Goal: Task Accomplishment & Management: Complete application form

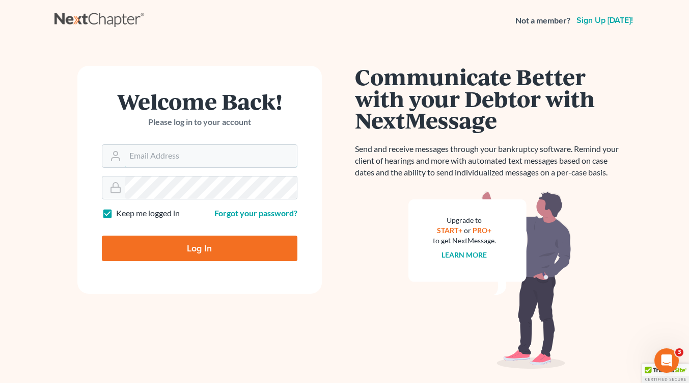
type input "[EMAIL_ADDRESS][DOMAIN_NAME]"
click at [202, 249] on input "Log In" at bounding box center [200, 247] width 196 height 25
type input "Thinking..."
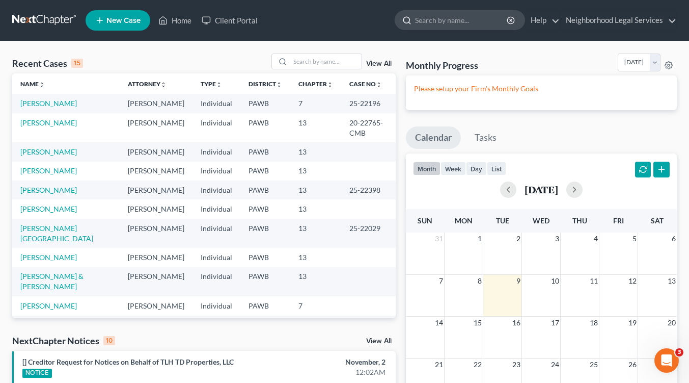
click at [433, 18] on input "search" at bounding box center [461, 20] width 93 height 19
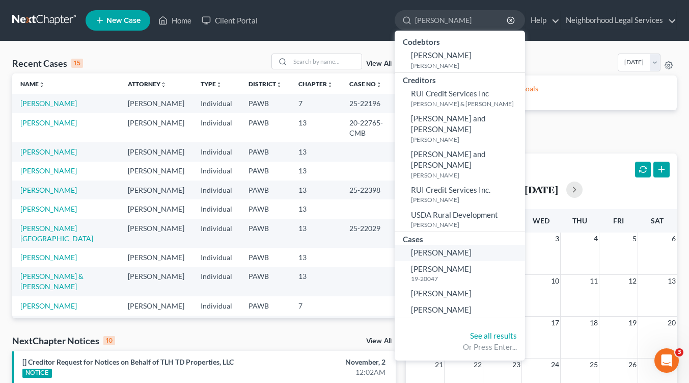
type input "[PERSON_NAME]"
click at [420, 248] on span "[PERSON_NAME]" at bounding box center [441, 252] width 61 height 9
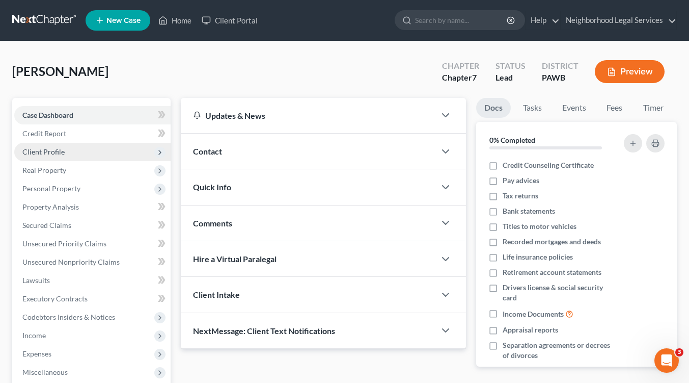
click at [57, 149] on span "Client Profile" at bounding box center [43, 151] width 42 height 9
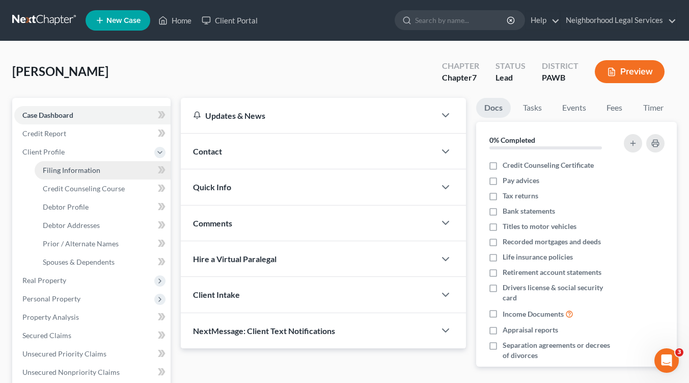
click at [68, 168] on span "Filing Information" at bounding box center [72, 170] width 58 height 9
select select "1"
select select "0"
select select "1"
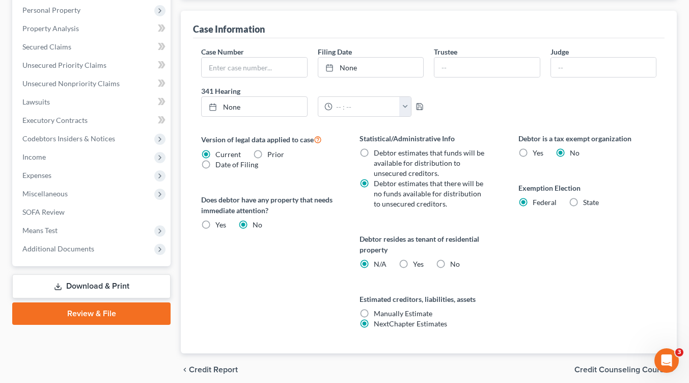
scroll to position [330, 0]
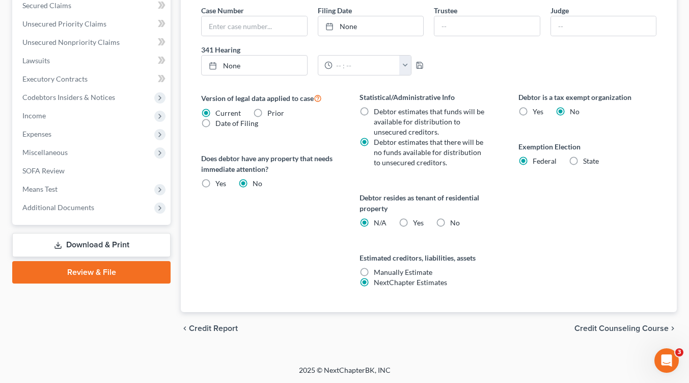
click at [612, 326] on span "Credit Counseling Course" at bounding box center [622, 328] width 94 height 8
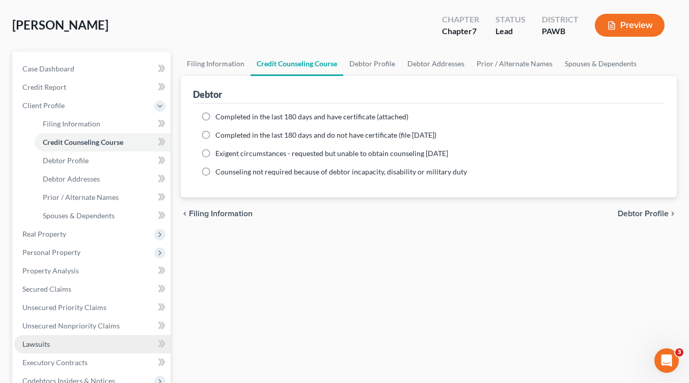
scroll to position [102, 0]
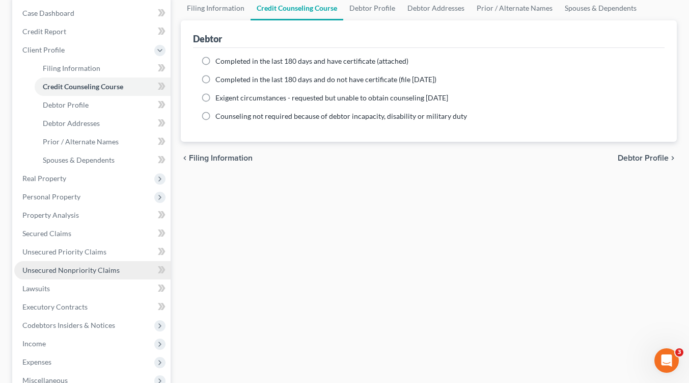
click at [65, 271] on span "Unsecured Nonpriority Claims" at bounding box center [70, 269] width 97 height 9
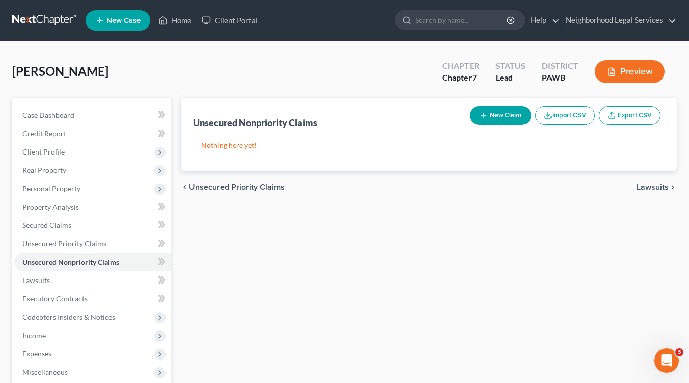
click at [487, 112] on button "New Claim" at bounding box center [501, 115] width 62 height 19
select select "0"
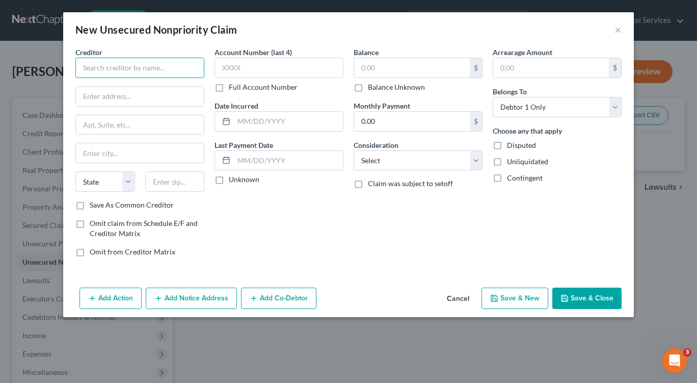
click at [111, 66] on input "text" at bounding box center [139, 68] width 129 height 20
type input "TBOM MIL"
click at [116, 94] on input "text" at bounding box center [140, 96] width 128 height 19
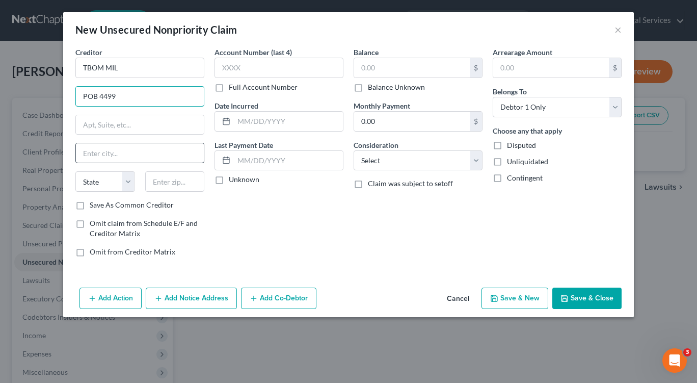
type input "POB 4499"
click at [103, 153] on input "text" at bounding box center [140, 152] width 128 height 19
type input "Beaverton"
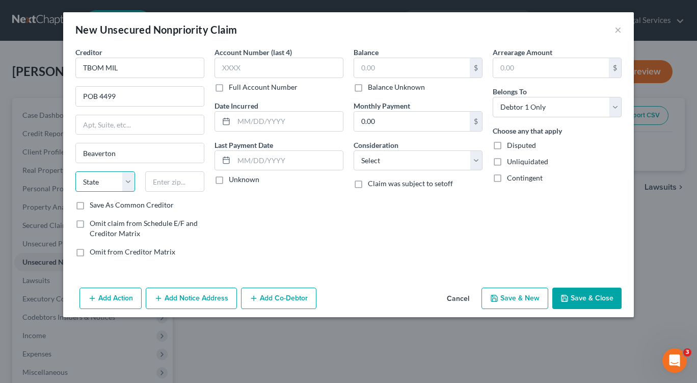
click at [130, 181] on select "State AL AK AR AZ CA CO CT DE DC FL GA GU HI ID IL IN IA KS KY LA ME MD MA MI M…" at bounding box center [105, 181] width 60 height 20
select select "38"
click at [75, 171] on select "State AL AK AR AZ CA CO CT DE DC FL GA GU HI ID IL IN IA KS KY LA ME MD MA MI M…" at bounding box center [105, 181] width 60 height 20
click at [176, 185] on input "text" at bounding box center [175, 181] width 60 height 20
type input "97076"
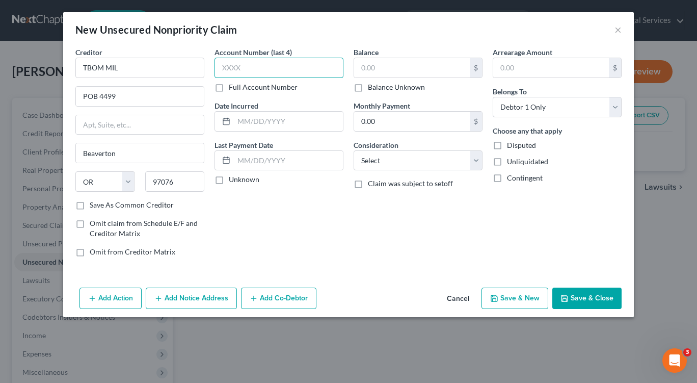
click at [260, 69] on input "text" at bounding box center [278, 68] width 129 height 20
type input "1711"
drag, startPoint x: 241, startPoint y: 122, endPoint x: 260, endPoint y: 130, distance: 20.3
click at [241, 122] on input "text" at bounding box center [288, 121] width 109 height 19
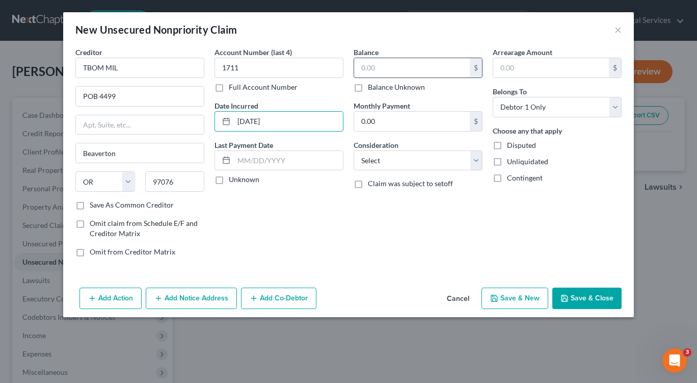
type input "01/23/2025"
click at [387, 67] on input "text" at bounding box center [412, 67] width 116 height 19
type input "661.00"
click at [474, 157] on select "Select Cable / Satellite Services Collection Agency Credit Card Debt Debt Couns…" at bounding box center [418, 160] width 129 height 20
select select "2"
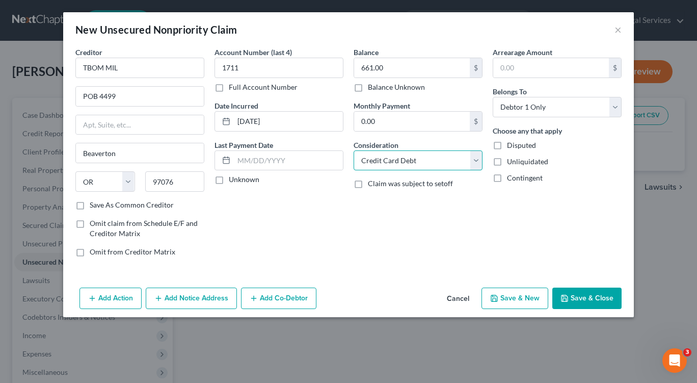
click at [354, 150] on select "Select Cable / Satellite Services Collection Agency Credit Card Debt Debt Couns…" at bounding box center [418, 160] width 129 height 20
click at [529, 300] on button "Save & New" at bounding box center [514, 297] width 67 height 21
select select "0"
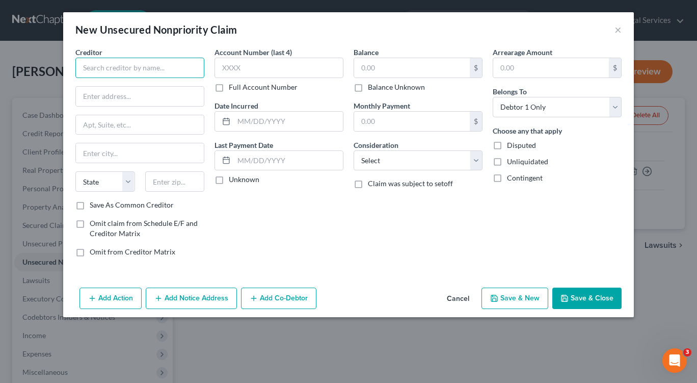
click at [122, 68] on input "text" at bounding box center [139, 68] width 129 height 20
type input "Continental Finance Company"
click at [138, 99] on input "text" at bounding box center [140, 96] width 128 height 19
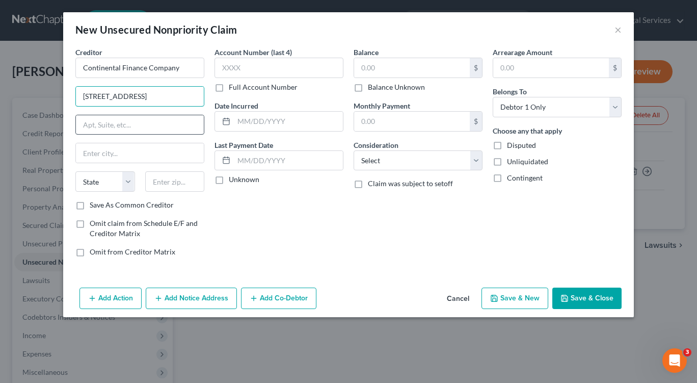
type input "4550 Linden Hill Road"
click at [151, 128] on input "text" at bounding box center [140, 124] width 128 height 19
type input "Suite 400"
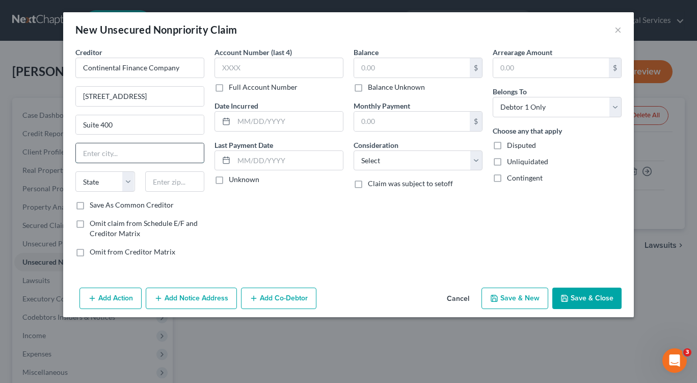
click at [175, 155] on input "text" at bounding box center [140, 152] width 128 height 19
type input "Wilmington"
click at [128, 182] on select "State AL AK AR AZ CA CO CT DE DC FL GA GU HI ID IL IN IA KS KY LA ME MD MA MI M…" at bounding box center [105, 181] width 60 height 20
select select "7"
click at [75, 171] on select "State AL AK AR AZ CA CO CT DE DC FL GA GU HI ID IL IN IA KS KY LA ME MD MA MI M…" at bounding box center [105, 181] width 60 height 20
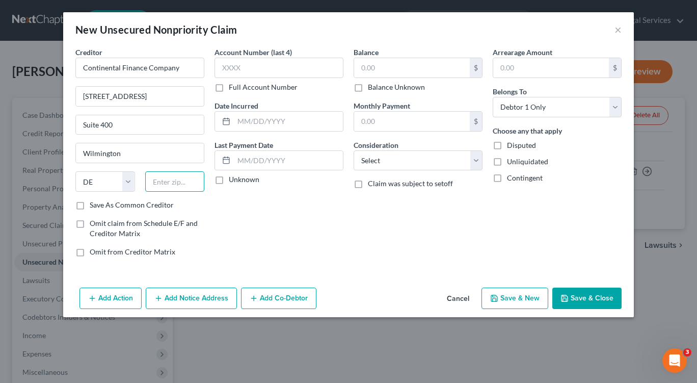
click at [183, 181] on input "text" at bounding box center [175, 181] width 60 height 20
type input "19808"
click at [257, 73] on input "text" at bounding box center [278, 68] width 129 height 20
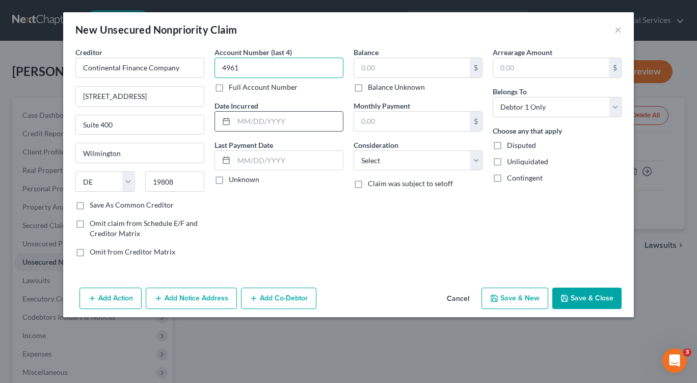
type input "4961"
click at [266, 129] on input "text" at bounding box center [288, 121] width 109 height 19
type input "06/23/2024"
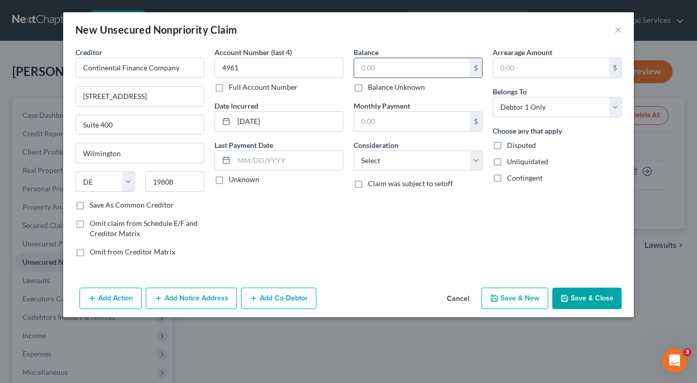
click at [401, 66] on input "text" at bounding box center [412, 67] width 116 height 19
type input "1,160.00"
click at [475, 162] on select "Select Cable / Satellite Services Collection Agency Credit Card Debt Debt Couns…" at bounding box center [418, 160] width 129 height 20
select select "2"
click at [354, 150] on select "Select Cable / Satellite Services Collection Agency Credit Card Debt Debt Couns…" at bounding box center [418, 160] width 129 height 20
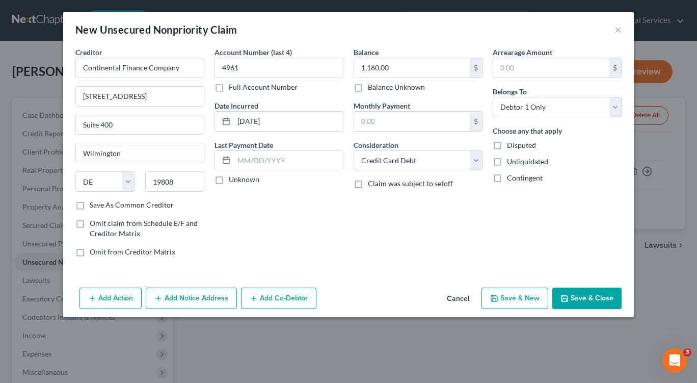
click at [523, 301] on button "Save & New" at bounding box center [514, 297] width 67 height 21
select select "0"
type input "0.00"
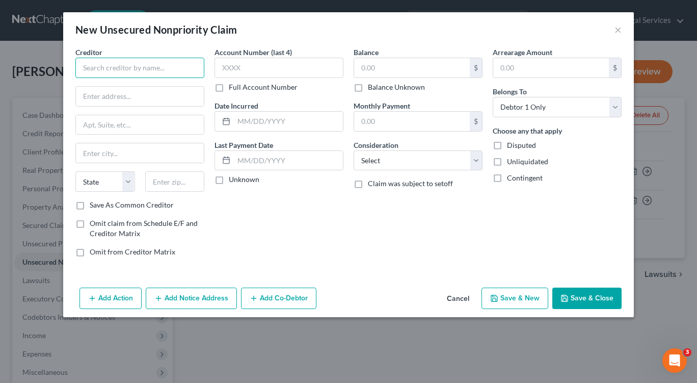
click at [113, 65] on input "text" at bounding box center [139, 68] width 129 height 20
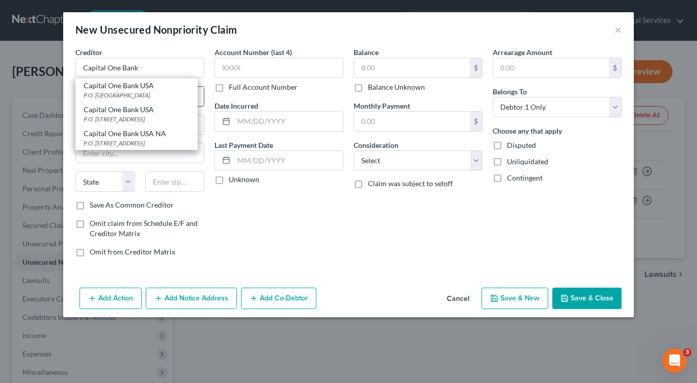
click at [118, 99] on div "Capital One Bank USA P.O. Box 85015, Richmond, VA 23285" at bounding box center [136, 90] width 122 height 24
type input "Capital One Bank USA"
type input "P.O. Box 85015"
type input "Richmond"
select select "48"
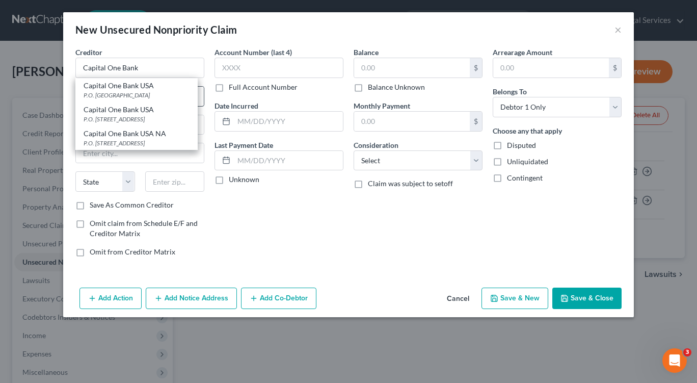
type input "23285"
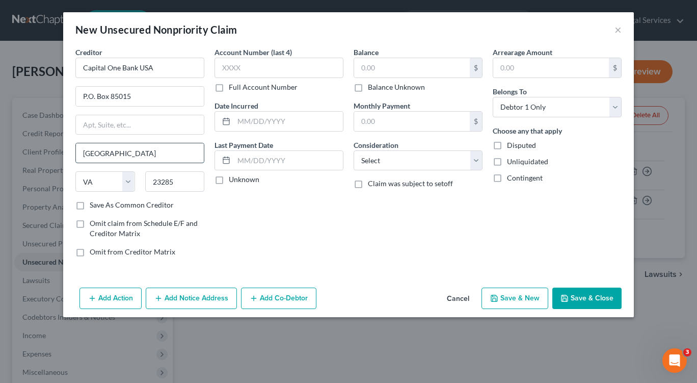
click at [145, 162] on input "Richmond" at bounding box center [140, 152] width 128 height 19
click at [147, 96] on input "P.O. Box 85015" at bounding box center [140, 96] width 128 height 19
type input "P"
type input "POB 31293"
click at [119, 154] on input "Richmond" at bounding box center [140, 152] width 128 height 19
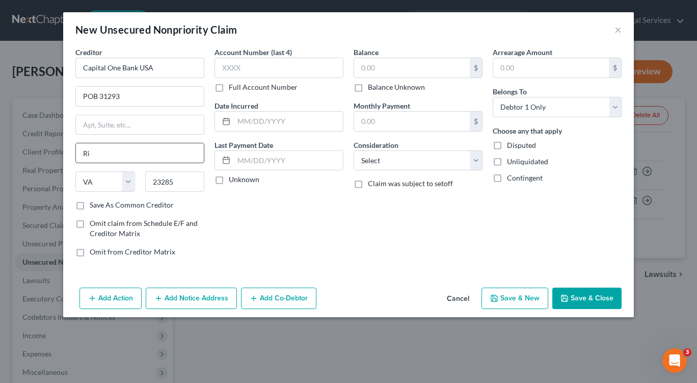
type input "R"
type input "Salt Lake City"
click at [335, 226] on div "Account Number (last 4) Full Account Number Date Incurred Last Payment Date Unk…" at bounding box center [278, 156] width 139 height 218
click at [132, 180] on select "State AL AK AR AZ CA CO CT DE DC FL GA GU HI ID IL IN IA KS KY LA ME MD MA MI M…" at bounding box center [105, 181] width 60 height 20
select select "46"
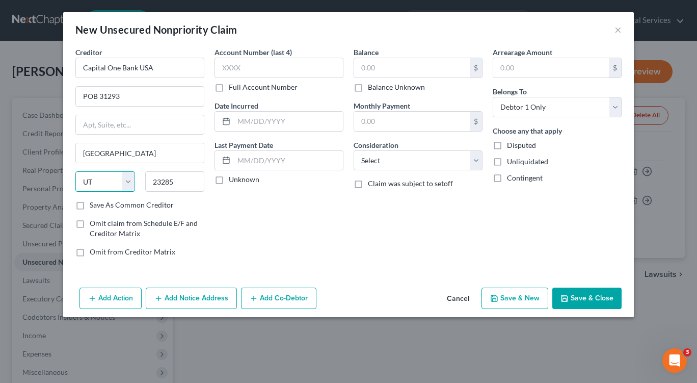
click at [75, 171] on select "State AL AK AR AZ CA CO CT DE DC FL GA GU HI ID IL IN IA KS KY LA ME MD MA MI M…" at bounding box center [105, 181] width 60 height 20
click at [186, 184] on input "23285" at bounding box center [175, 181] width 60 height 20
type input "2"
type input "84131"
click at [260, 72] on input "text" at bounding box center [278, 68] width 129 height 20
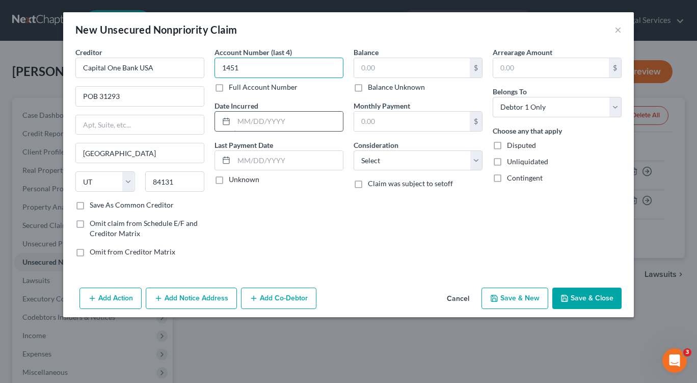
type input "1451"
drag, startPoint x: 238, startPoint y: 125, endPoint x: 250, endPoint y: 129, distance: 12.9
click at [238, 125] on input "text" at bounding box center [288, 121] width 109 height 19
type input "02/29/2024"
click at [378, 69] on input "text" at bounding box center [412, 67] width 116 height 19
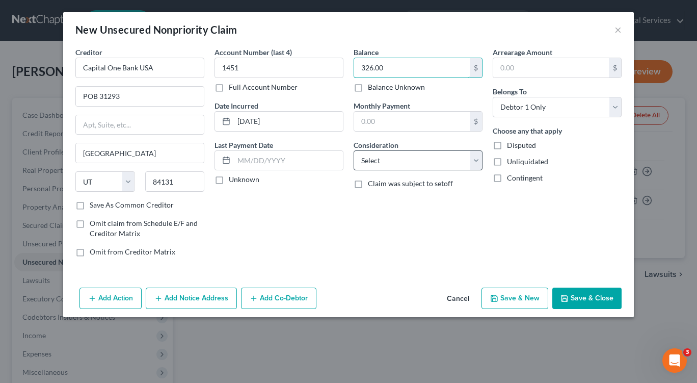
type input "326.00"
click at [478, 160] on select "Select Cable / Satellite Services Collection Agency Credit Card Debt Debt Couns…" at bounding box center [418, 160] width 129 height 20
select select "2"
click at [354, 150] on select "Select Cable / Satellite Services Collection Agency Credit Card Debt Debt Couns…" at bounding box center [418, 160] width 129 height 20
click at [523, 298] on button "Save & New" at bounding box center [514, 297] width 67 height 21
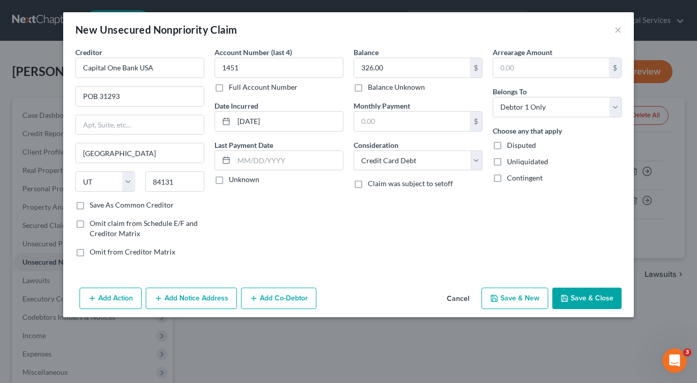
select select "0"
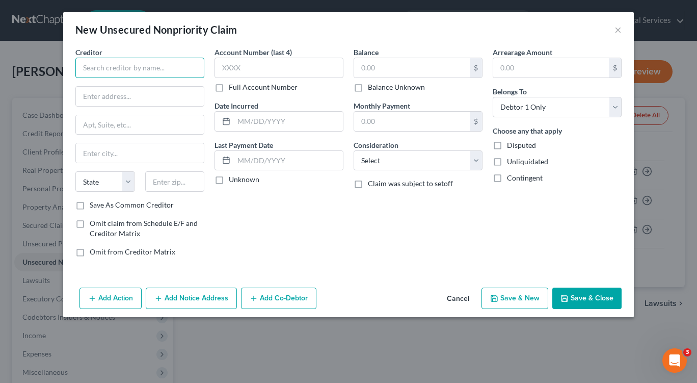
click at [129, 65] on input "text" at bounding box center [139, 68] width 129 height 20
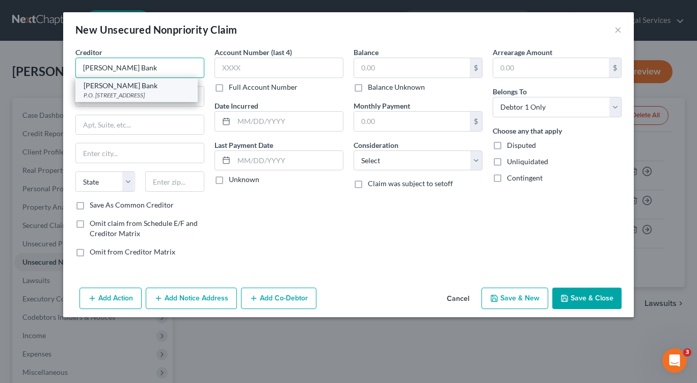
type input "Merrick Bank"
click at [128, 88] on div "Merrick Bank" at bounding box center [137, 85] width 106 height 10
type input "P.O. Box 9201"
type input "Old Bethpage"
select select "35"
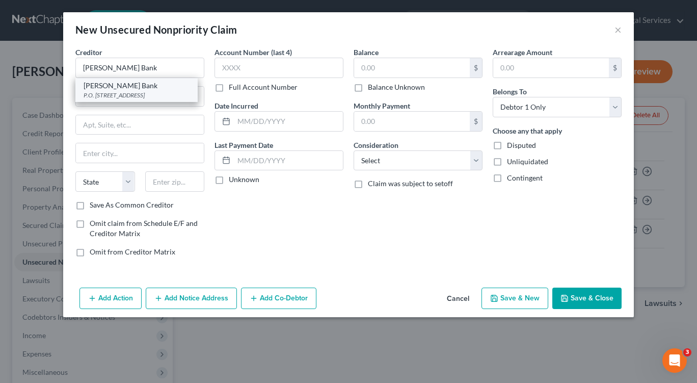
type input "11804"
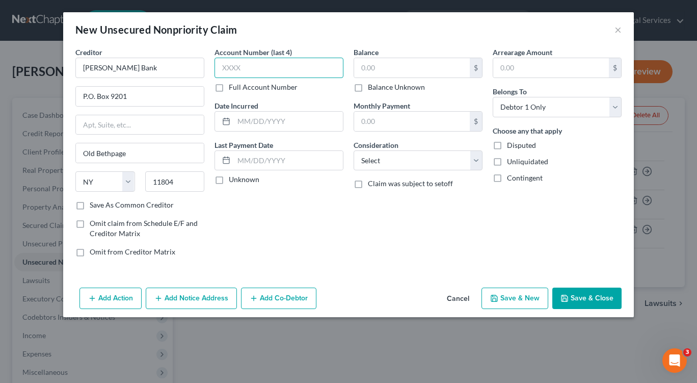
click at [255, 68] on input "text" at bounding box center [278, 68] width 129 height 20
type input "5330"
click at [252, 122] on input "text" at bounding box center [288, 121] width 109 height 19
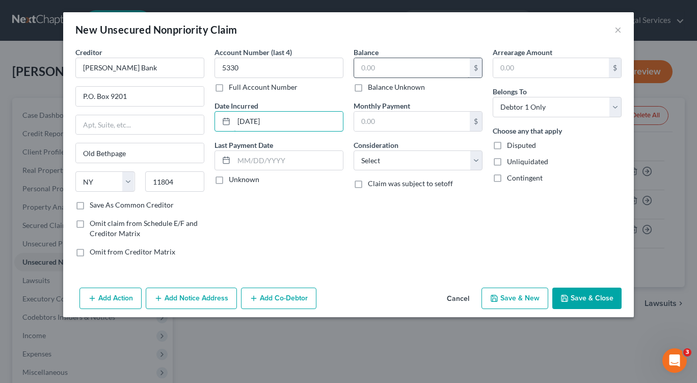
type input "06/06/2021"
click at [369, 68] on input "text" at bounding box center [412, 67] width 116 height 19
type input "1,667.00"
click at [475, 155] on select "Select Cable / Satellite Services Collection Agency Credit Card Debt Debt Couns…" at bounding box center [418, 160] width 129 height 20
select select "2"
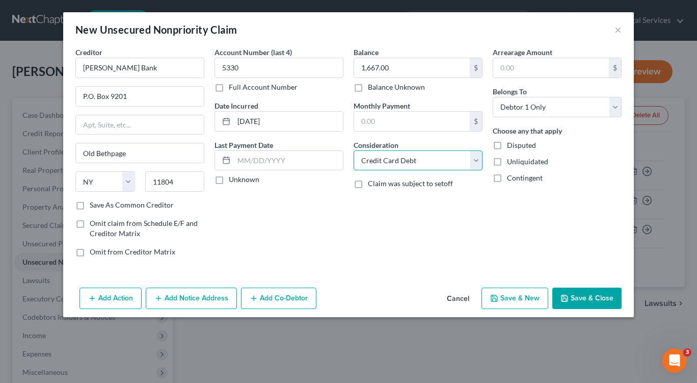
click at [354, 150] on select "Select Cable / Satellite Services Collection Agency Credit Card Debt Debt Couns…" at bounding box center [418, 160] width 129 height 20
click at [494, 294] on icon "button" at bounding box center [494, 298] width 8 height 8
select select "0"
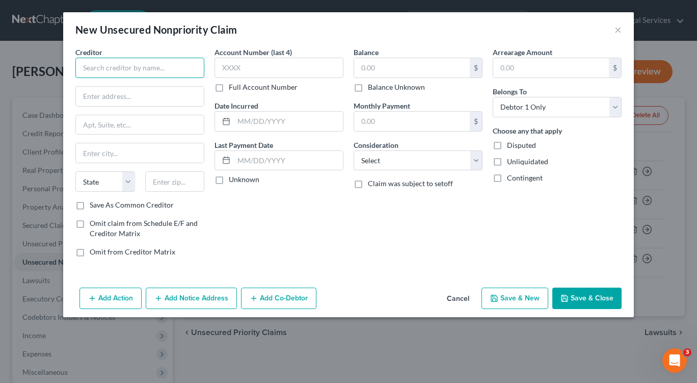
click at [142, 75] on input "text" at bounding box center [139, 68] width 129 height 20
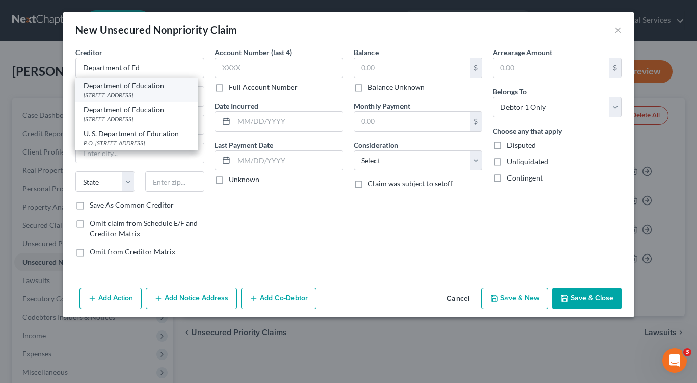
click at [118, 95] on div "1891 Metro Center Drive, Reston, VA 20190" at bounding box center [137, 95] width 106 height 9
type input "Department of Education"
type input "1891 Metro Center Drive"
type input "Reston"
select select "48"
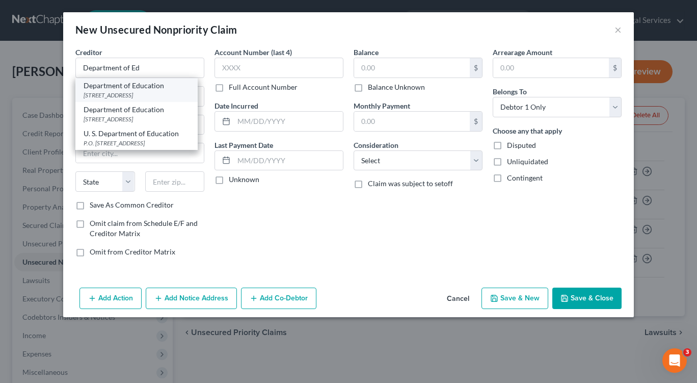
type input "20190"
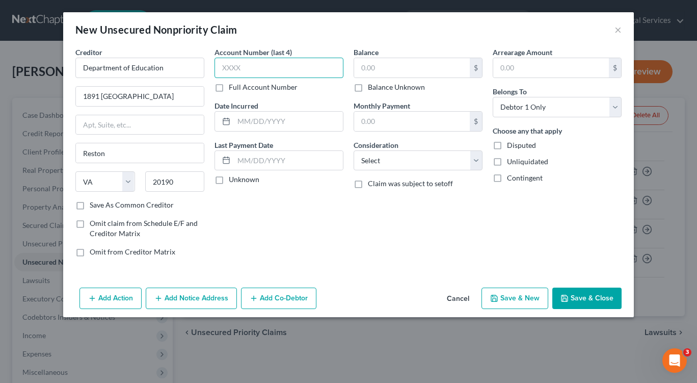
click at [253, 71] on input "text" at bounding box center [278, 68] width 129 height 20
type input "0140"
click at [238, 121] on input "text" at bounding box center [288, 121] width 109 height 19
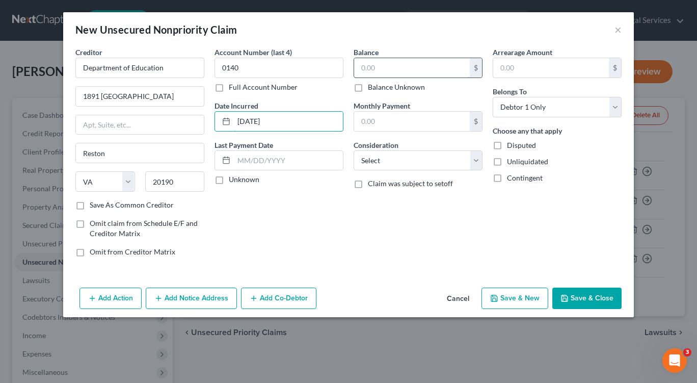
type input "02/13/2014"
click at [364, 61] on input "text" at bounding box center [412, 67] width 116 height 19
type input "2,774.00"
click at [478, 163] on select "Select Cable / Satellite Services Collection Agency Credit Card Debt Debt Couns…" at bounding box center [418, 160] width 129 height 20
select select "17"
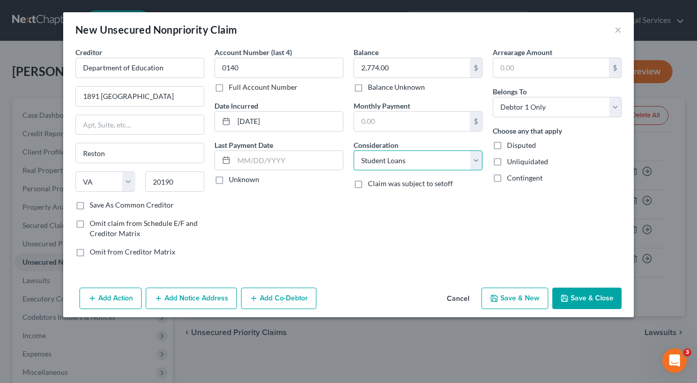
click at [354, 150] on select "Select Cable / Satellite Services Collection Agency Credit Card Debt Debt Couns…" at bounding box center [418, 160] width 129 height 20
click at [504, 296] on button "Save & New" at bounding box center [514, 297] width 67 height 21
select select "0"
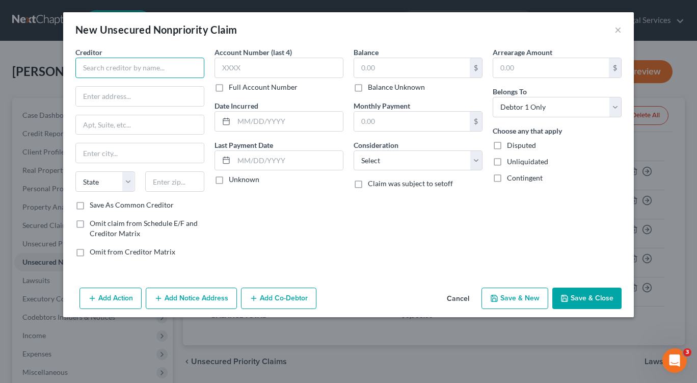
click at [176, 75] on input "text" at bounding box center [139, 68] width 129 height 20
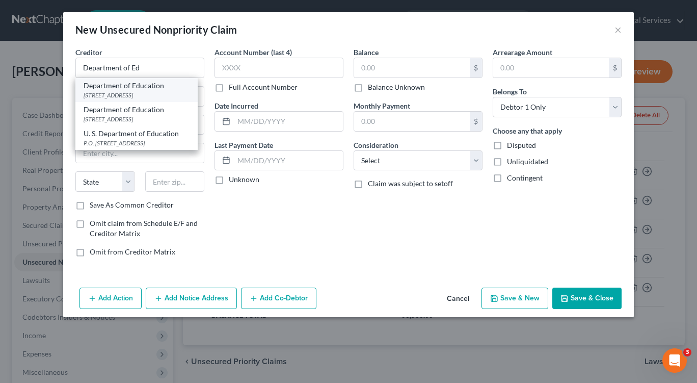
click at [184, 93] on div "1891 Metro Center Drive, Reston, VA 20190" at bounding box center [137, 95] width 106 height 9
type input "Department of Education"
type input "1891 Metro Center Drive"
type input "Reston"
select select "48"
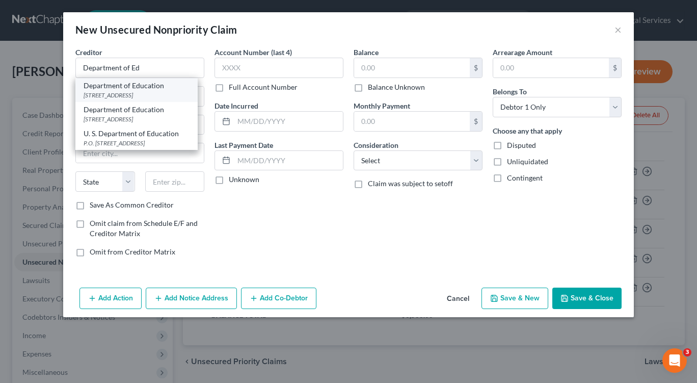
type input "20190"
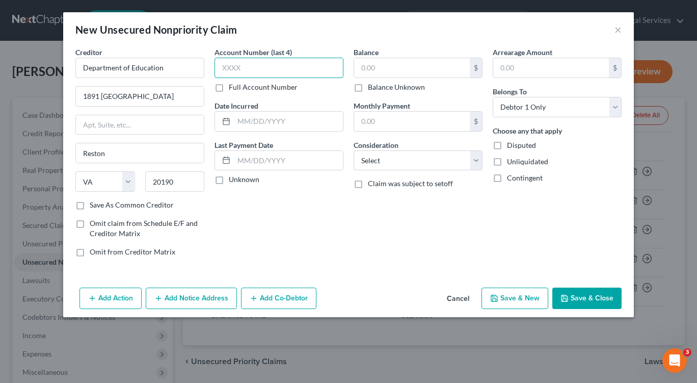
click at [251, 67] on input "text" at bounding box center [278, 68] width 129 height 20
type input "0140"
click at [243, 126] on input "text" at bounding box center [288, 121] width 109 height 19
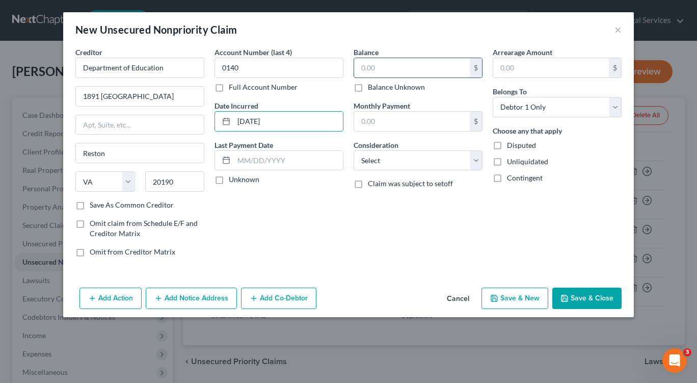
type input "02/13/2014"
drag, startPoint x: 374, startPoint y: 71, endPoint x: 384, endPoint y: 74, distance: 9.7
click at [377, 72] on input "text" at bounding box center [412, 67] width 116 height 19
type input "1,777.00"
click at [477, 163] on select "Select Cable / Satellite Services Collection Agency Credit Card Debt Debt Couns…" at bounding box center [418, 160] width 129 height 20
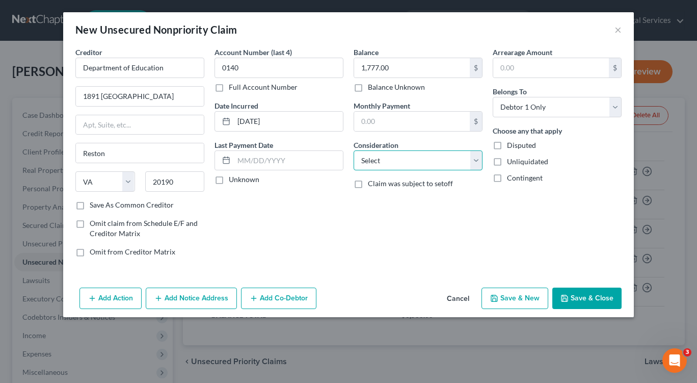
select select "17"
click at [354, 150] on select "Select Cable / Satellite Services Collection Agency Credit Card Debt Debt Couns…" at bounding box center [418, 160] width 129 height 20
click at [497, 297] on icon "button" at bounding box center [494, 298] width 6 height 6
select select "0"
type input "0.00"
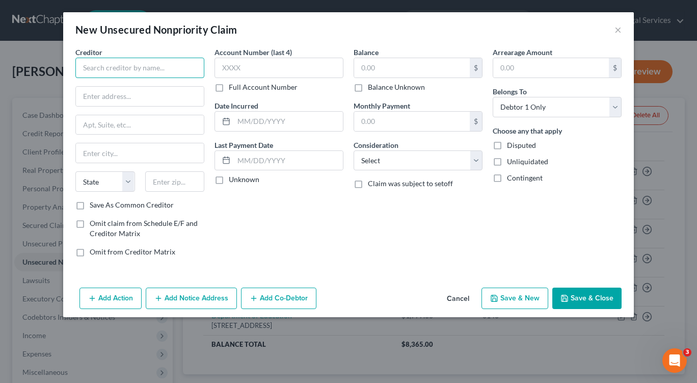
click at [165, 71] on input "text" at bounding box center [139, 68] width 129 height 20
type input "Department of Ed"
click at [166, 99] on input "text" at bounding box center [140, 96] width 128 height 19
drag, startPoint x: 83, startPoint y: 97, endPoint x: 101, endPoint y: 102, distance: 18.5
click at [85, 97] on input "text" at bounding box center [140, 96] width 128 height 19
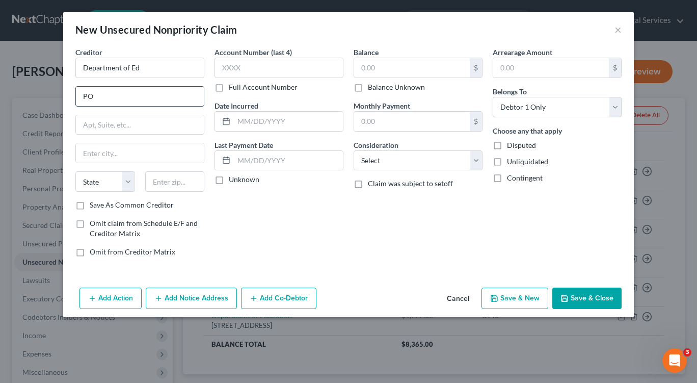
type input "P"
type input "1891 Metro Center Drive"
click at [122, 152] on input "text" at bounding box center [140, 152] width 128 height 19
type input "Reston"
click at [129, 187] on select "State AL AK AR AZ CA CO CT DE DC FL GA GU HI ID IL IN IA KS KY LA ME MD MA MI M…" at bounding box center [105, 181] width 60 height 20
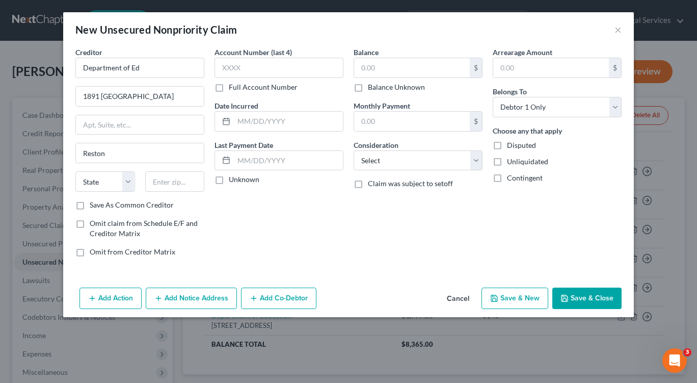
click at [244, 208] on div "Account Number (last 4) Full Account Number Date Incurred Last Payment Date Unk…" at bounding box center [278, 156] width 139 height 218
click at [133, 183] on select "State AL AK AR AZ CA CO CT DE DC FL GA GU HI ID IL IN IA KS KY LA ME MD MA MI M…" at bounding box center [105, 181] width 60 height 20
select select "48"
click at [75, 171] on select "State AL AK AR AZ CA CO CT DE DC FL GA GU HI ID IL IN IA KS KY LA ME MD MA MI M…" at bounding box center [105, 181] width 60 height 20
click at [157, 182] on input "text" at bounding box center [175, 181] width 60 height 20
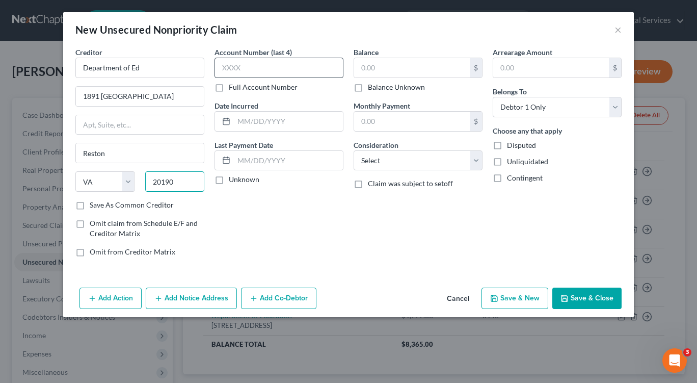
type input "20190"
click at [228, 65] on input "text" at bounding box center [278, 68] width 129 height 20
type input "0120"
click at [238, 118] on input "text" at bounding box center [288, 121] width 109 height 19
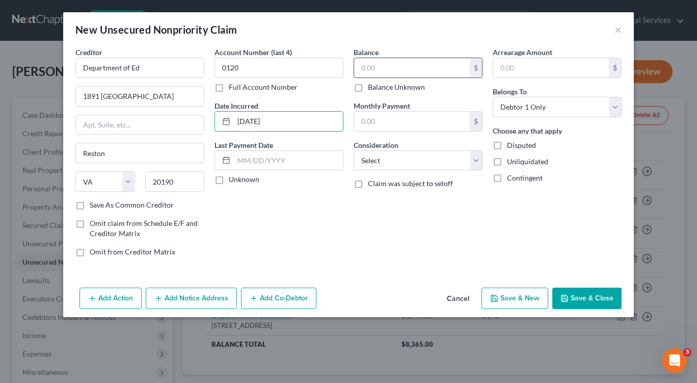
type input "09/20/2012"
click at [366, 68] on input "text" at bounding box center [412, 67] width 116 height 19
type input "2,120.00"
click at [477, 158] on select "Select Cable / Satellite Services Collection Agency Credit Card Debt Debt Couns…" at bounding box center [418, 160] width 129 height 20
select select "17"
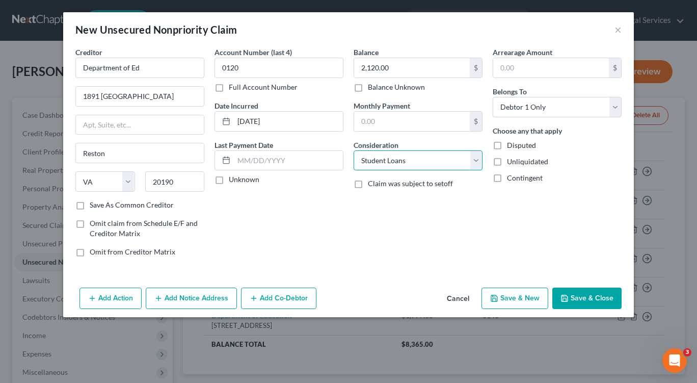
click at [354, 150] on select "Select Cable / Satellite Services Collection Agency Credit Card Debt Debt Couns…" at bounding box center [418, 160] width 129 height 20
click at [514, 301] on button "Save & New" at bounding box center [514, 297] width 67 height 21
select select "0"
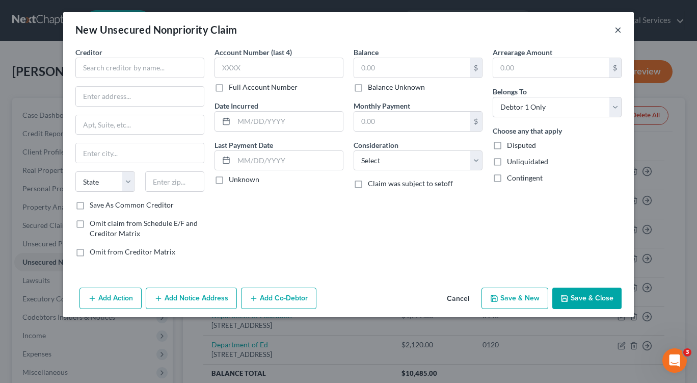
click at [619, 31] on button "×" at bounding box center [617, 29] width 7 height 12
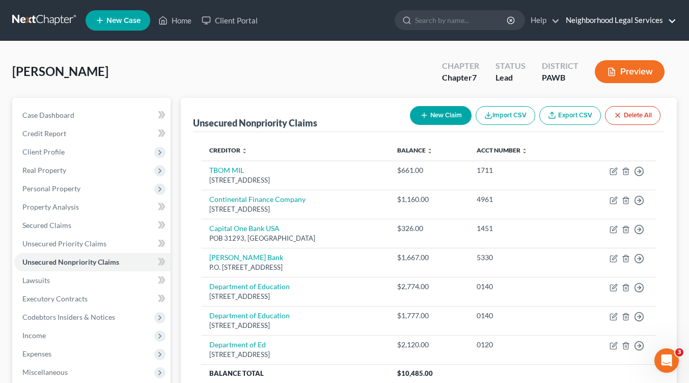
click at [613, 18] on link "Neighborhood Legal Services" at bounding box center [619, 20] width 116 height 18
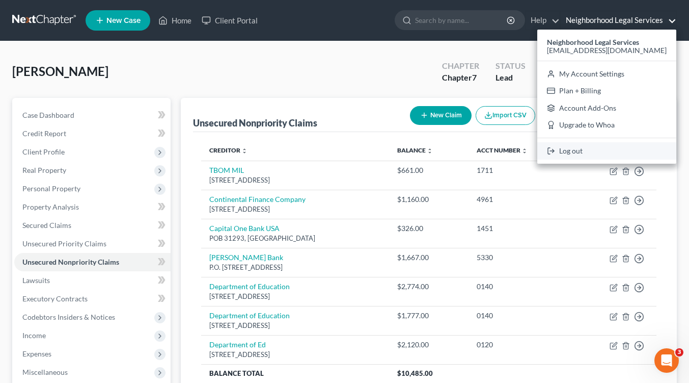
click at [593, 152] on link "Log out" at bounding box center [607, 150] width 139 height 17
